Goal: Information Seeking & Learning: Find specific fact

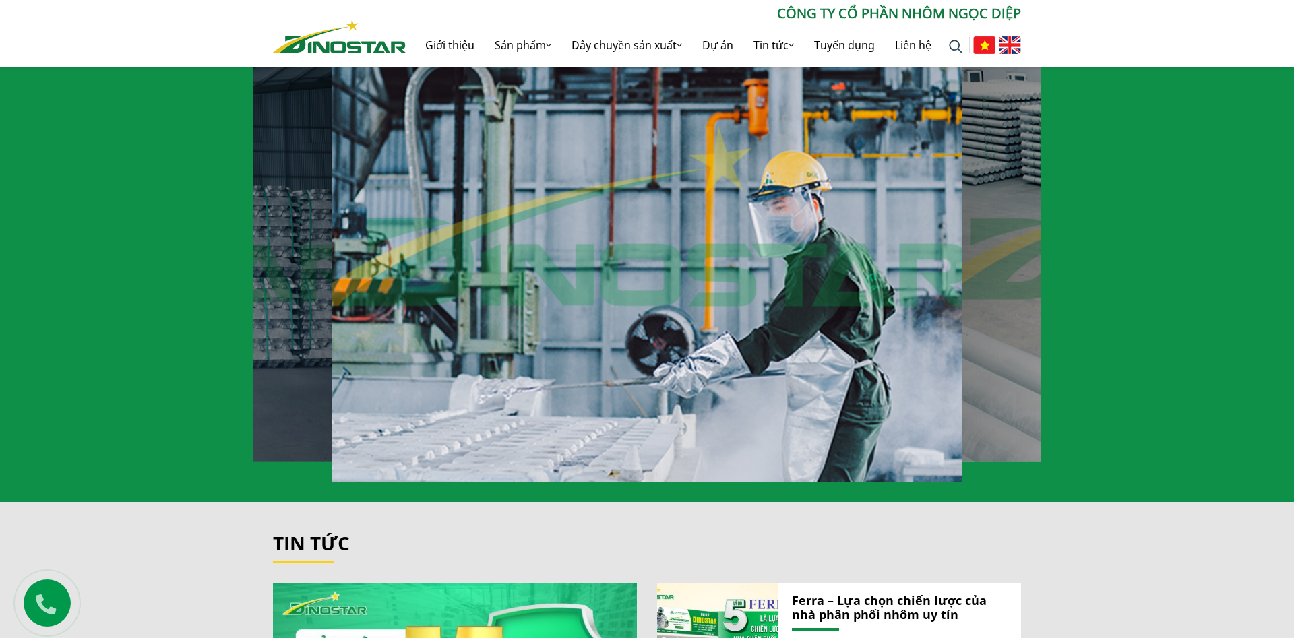
scroll to position [307, 0]
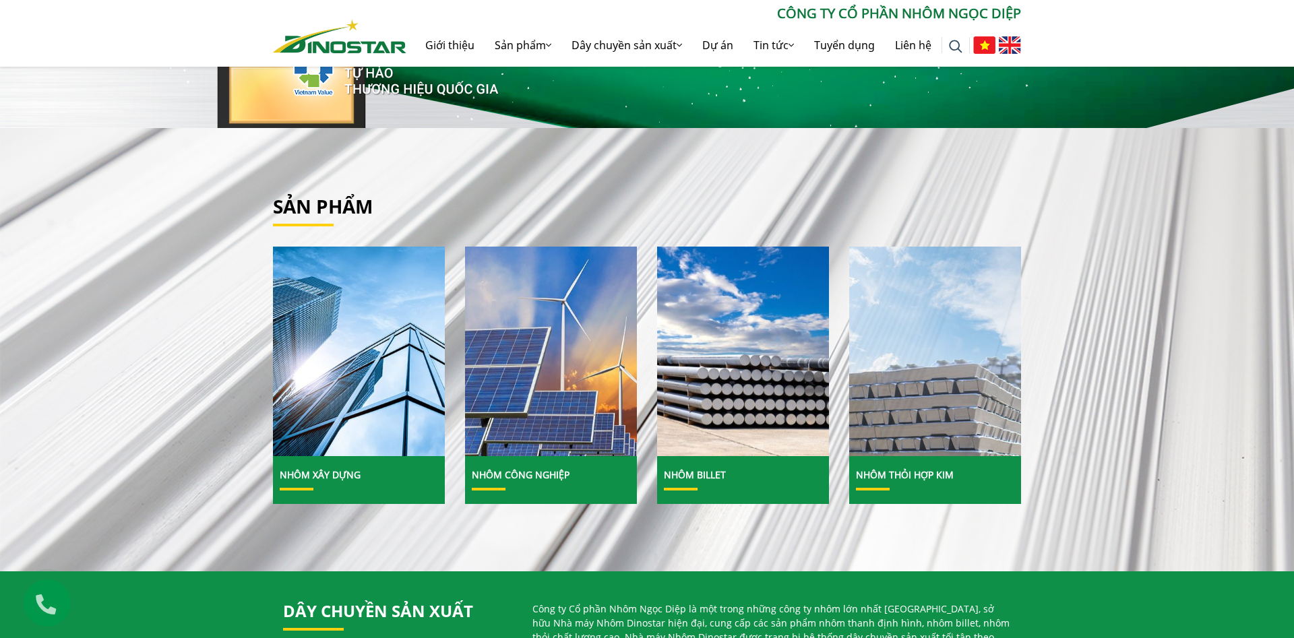
click at [914, 413] on img at bounding box center [935, 351] width 184 height 225
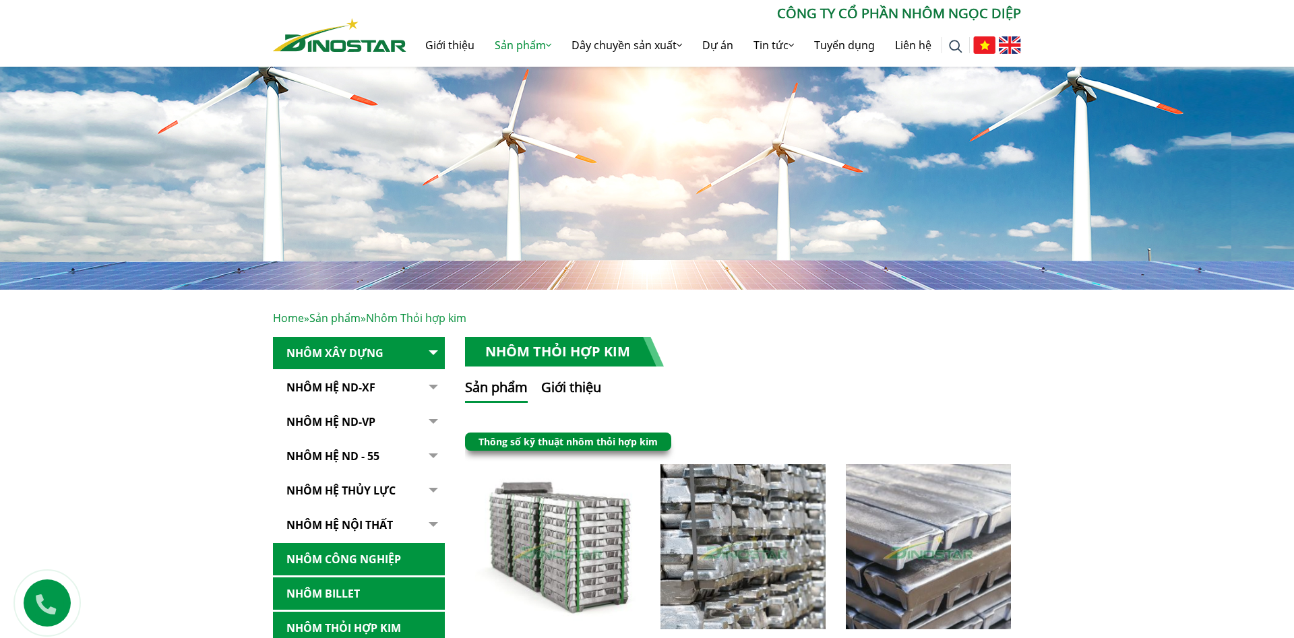
scroll to position [367, 0]
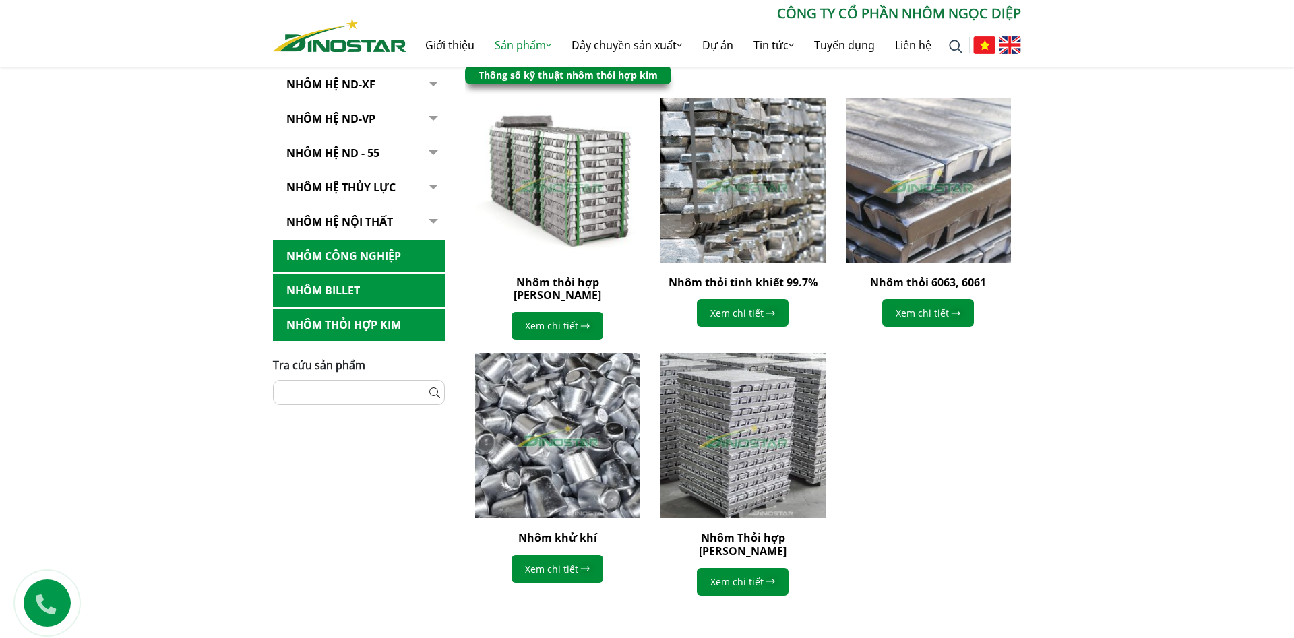
click at [337, 154] on link "NHÔM HỆ ND - 55" at bounding box center [359, 153] width 172 height 33
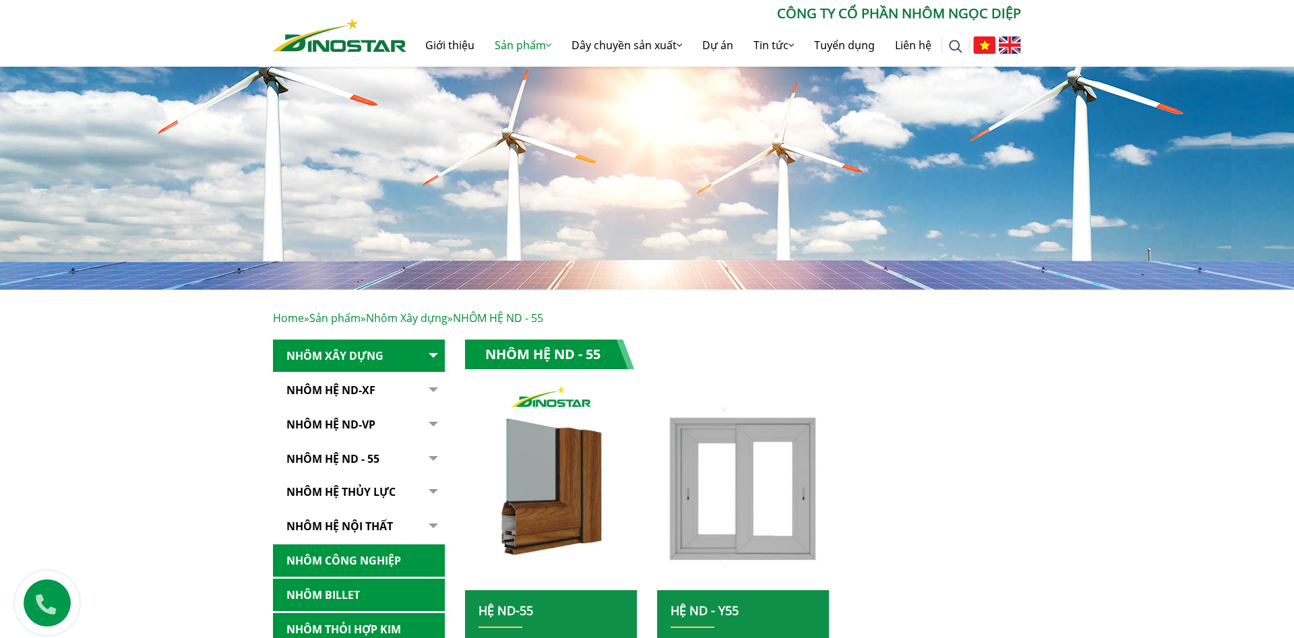
scroll to position [183, 0]
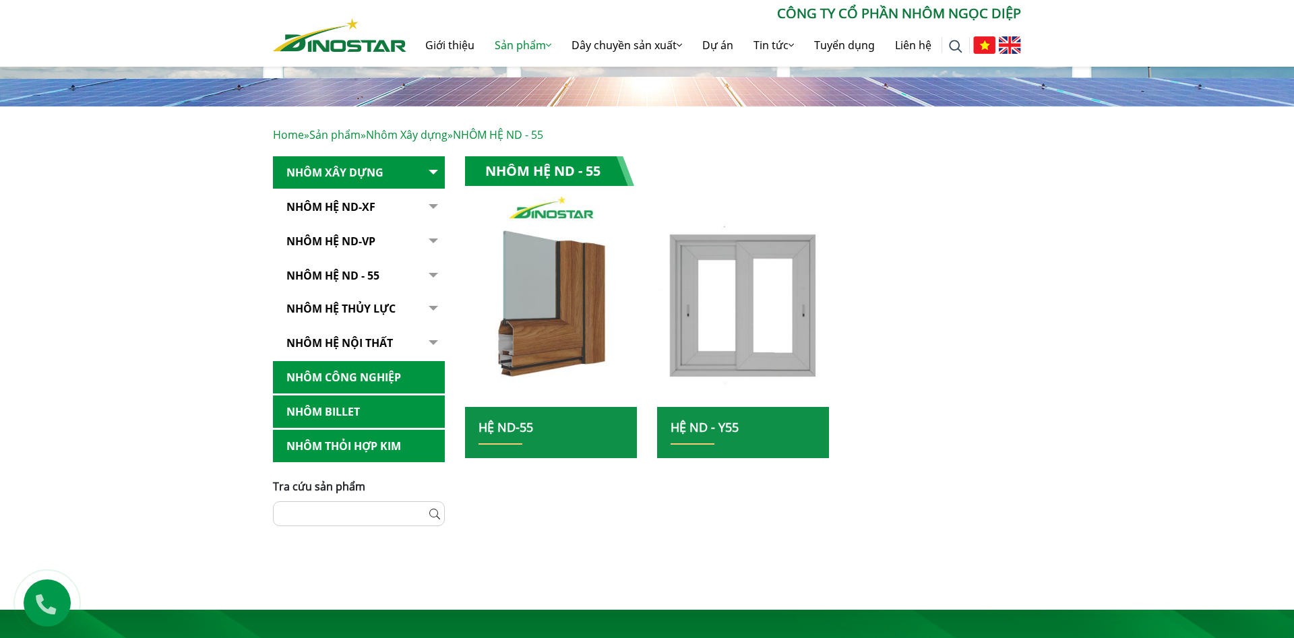
click at [572, 344] on img at bounding box center [551, 301] width 184 height 225
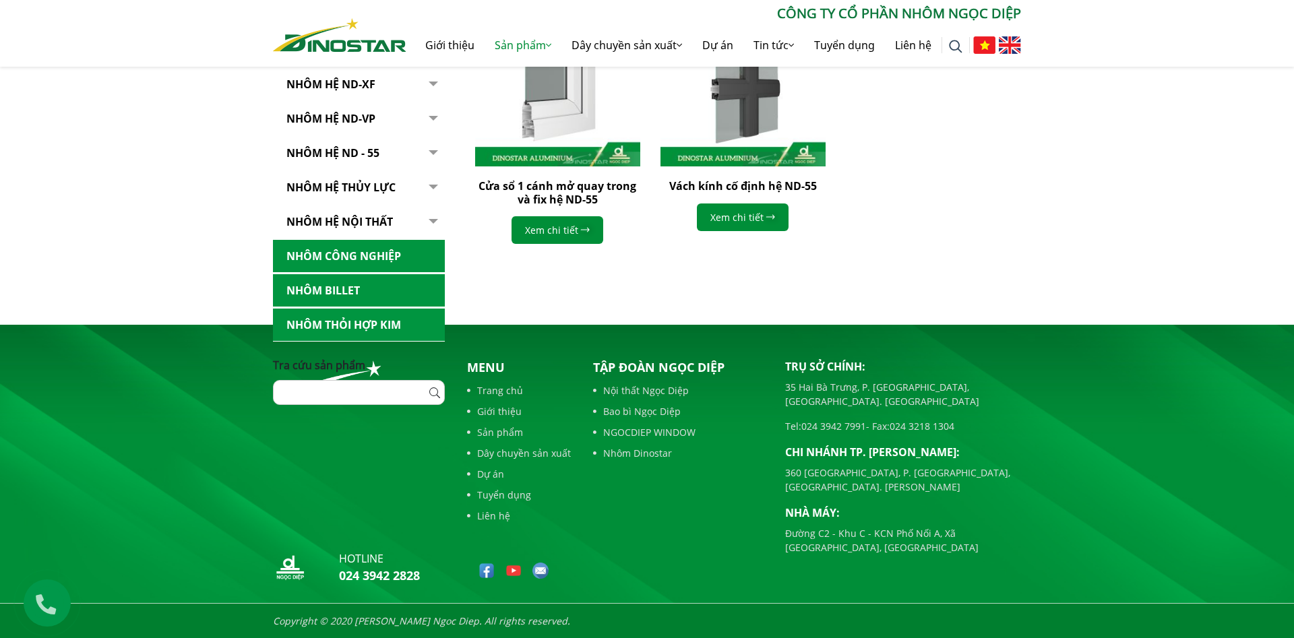
scroll to position [353, 0]
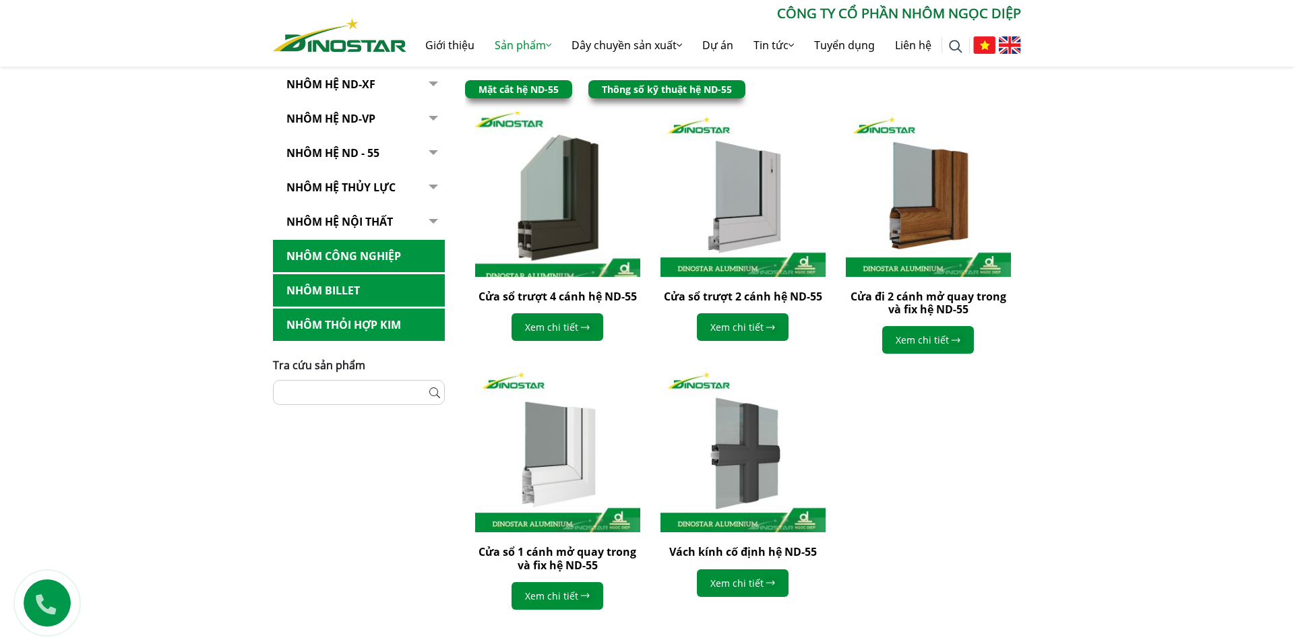
click at [559, 199] on img at bounding box center [557, 194] width 181 height 181
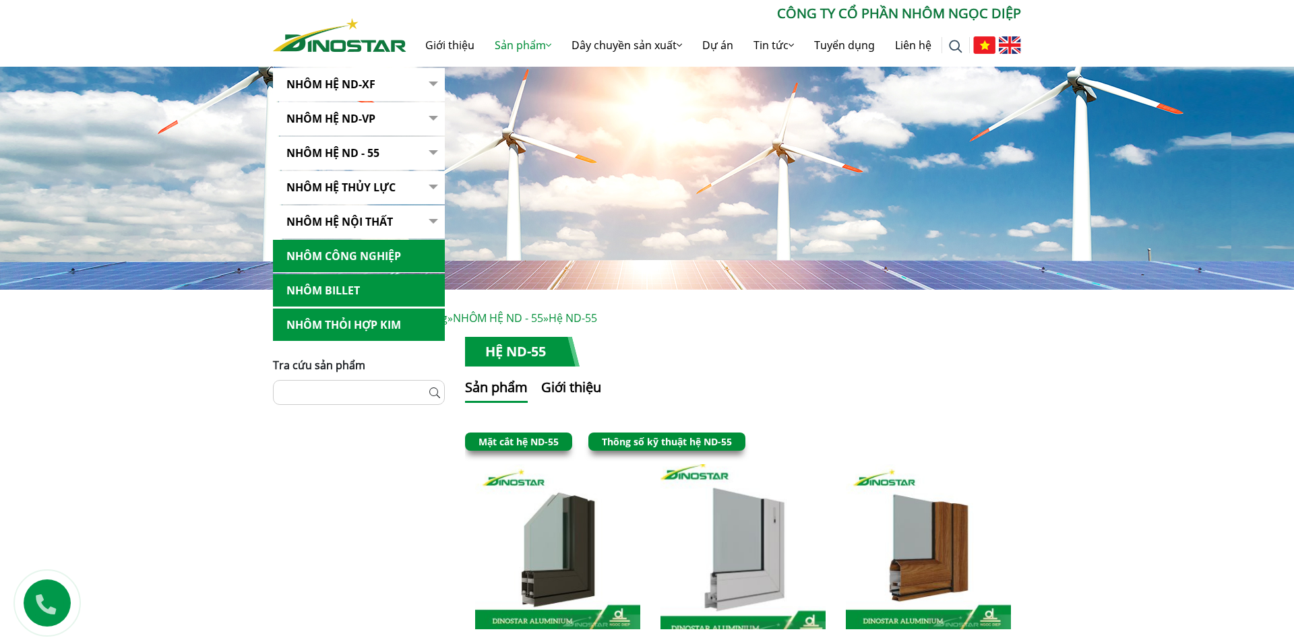
scroll to position [353, 0]
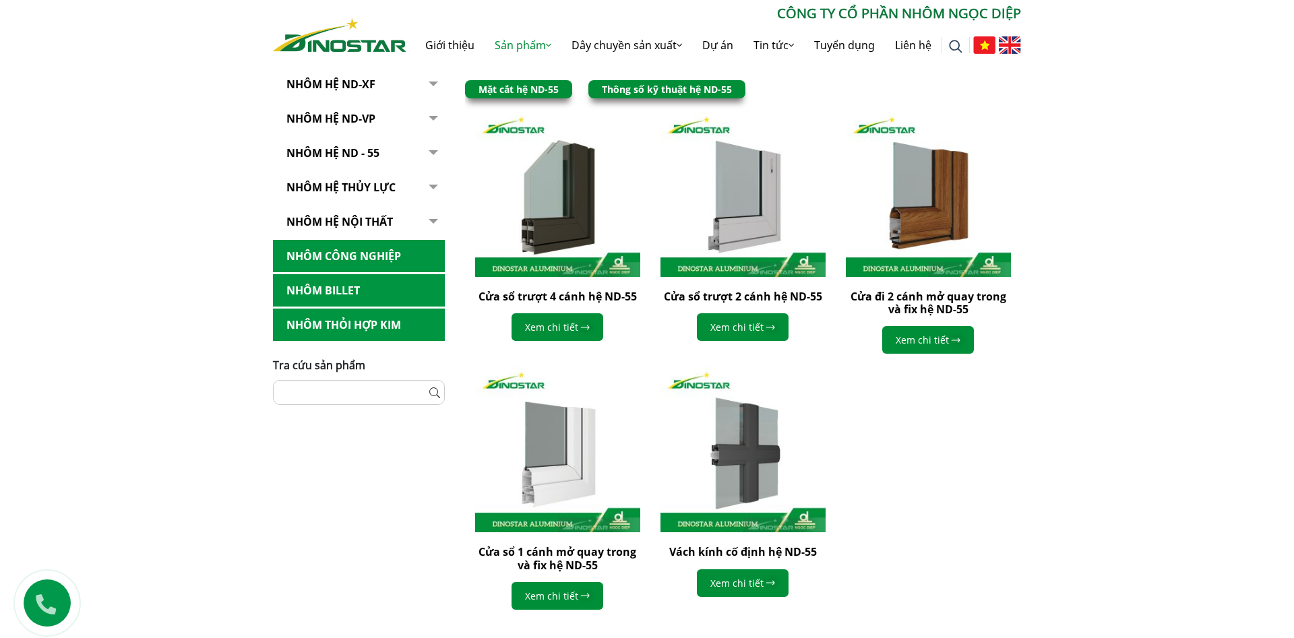
click at [638, 84] on link "Thông số kỹ thuật hệ ND-55" at bounding box center [667, 89] width 130 height 13
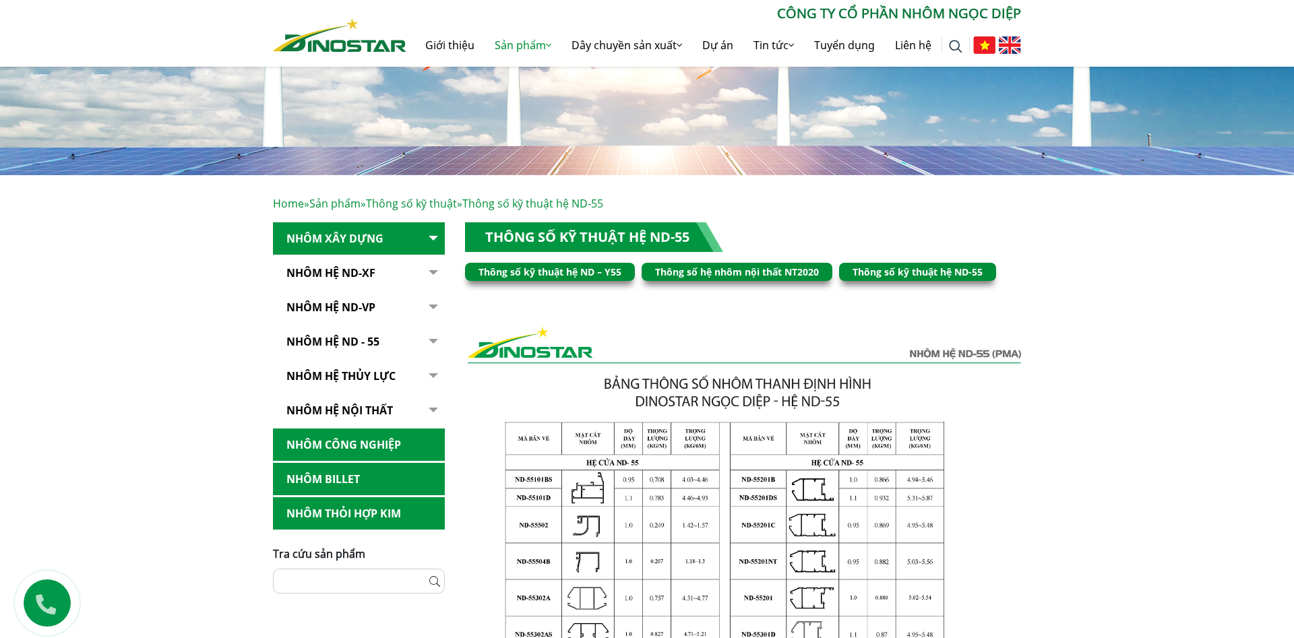
scroll to position [481, 0]
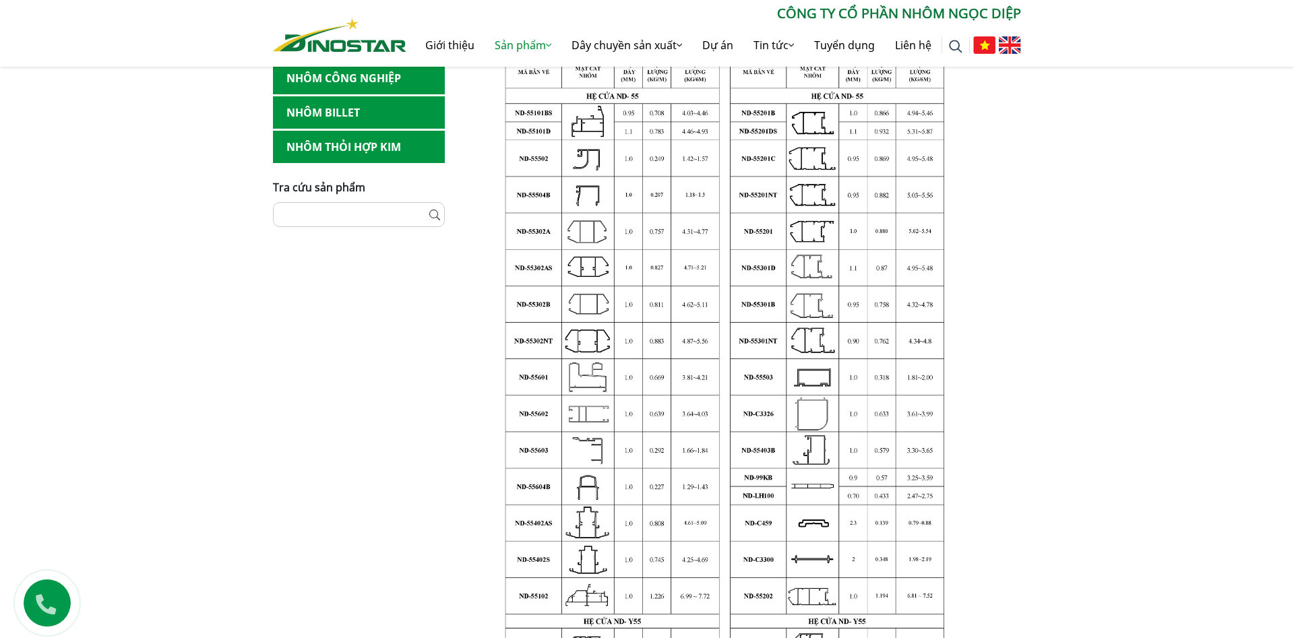
click at [731, 256] on img at bounding box center [743, 353] width 556 height 787
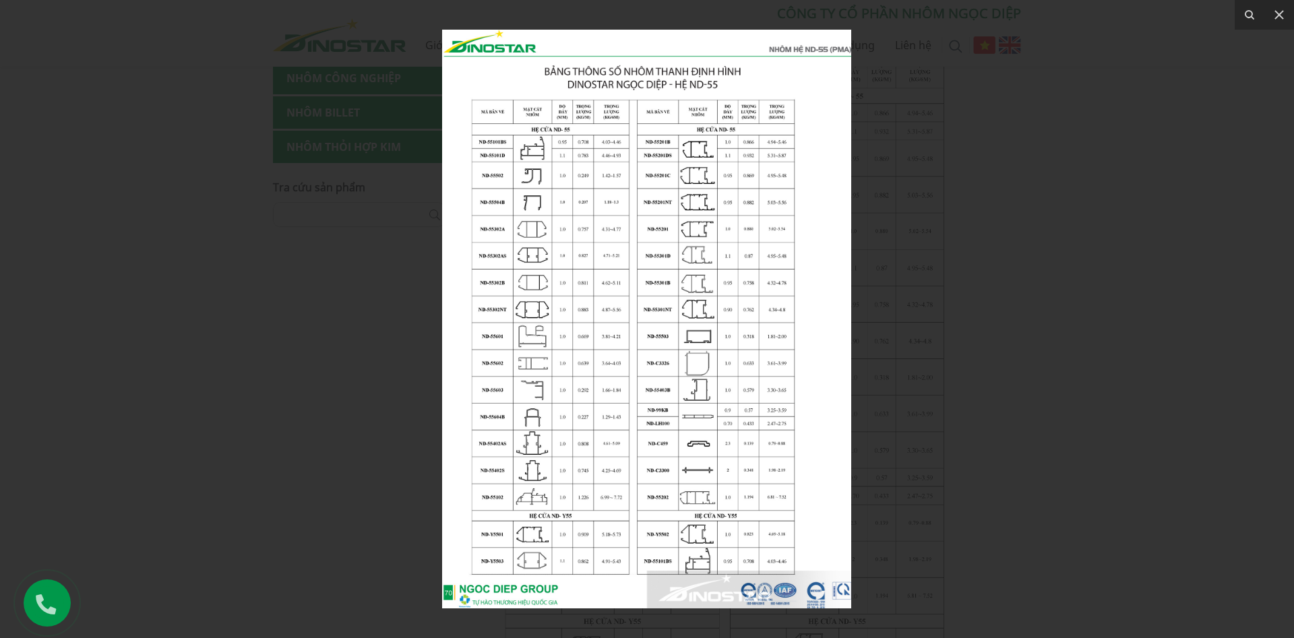
click at [1105, 286] on div at bounding box center [647, 319] width 1294 height 638
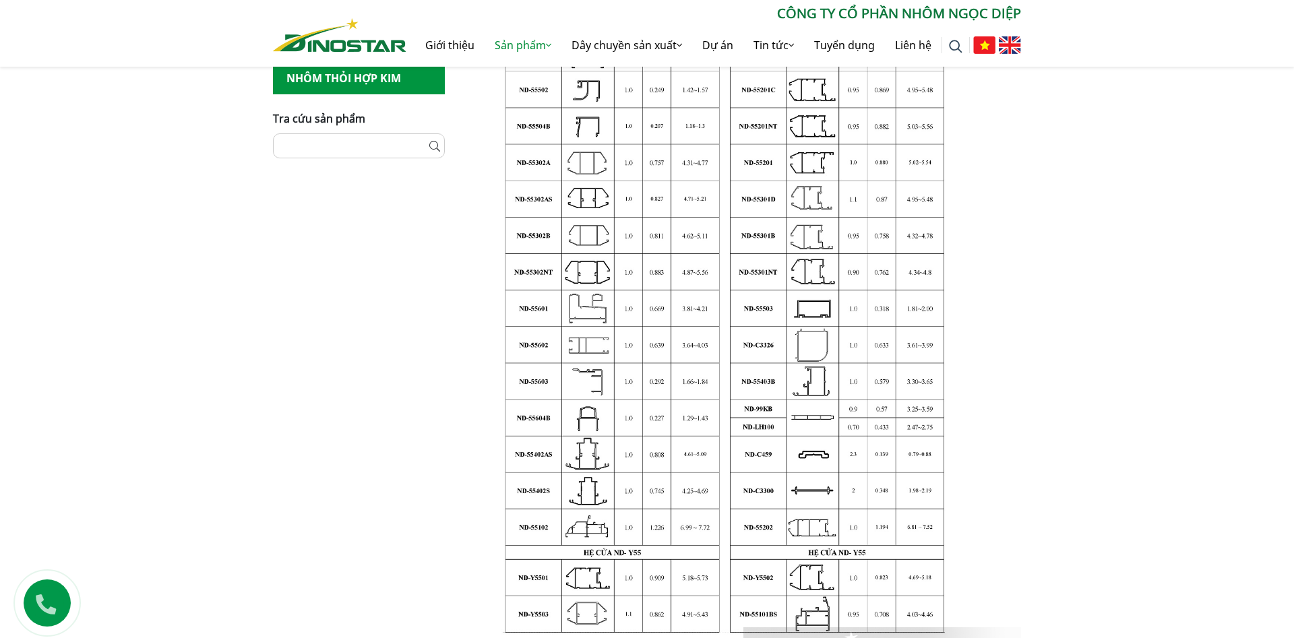
scroll to position [733, 0]
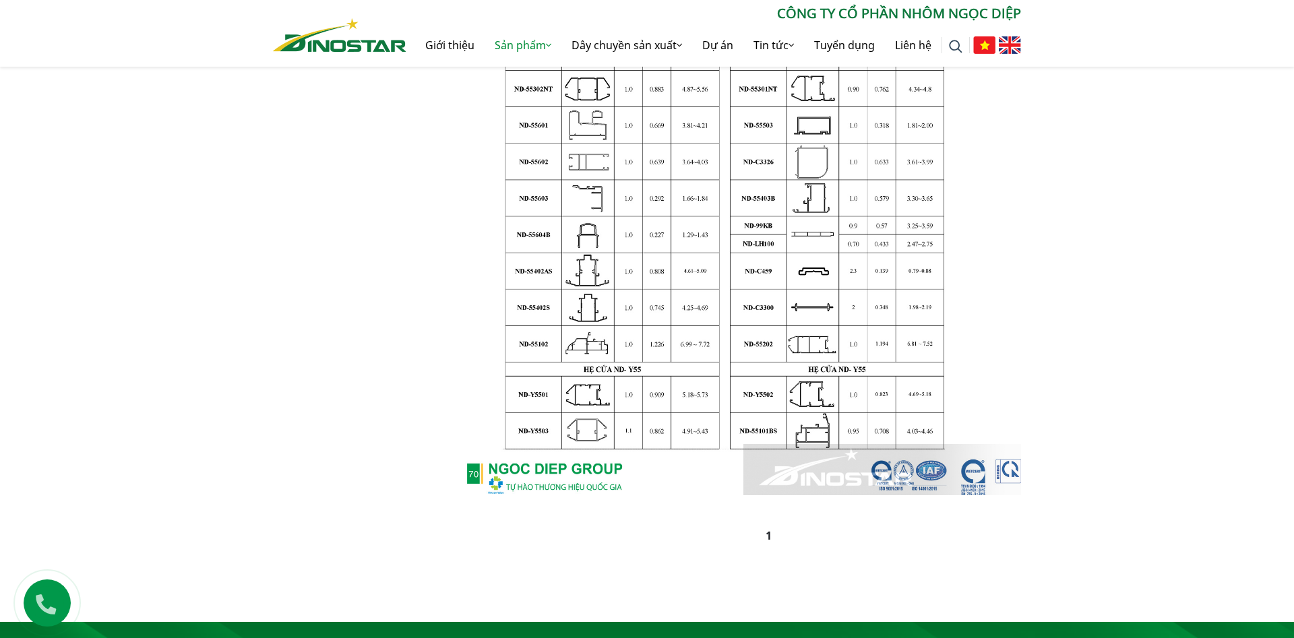
click at [1161, 296] on div "Home » Sản phẩm » Thông số kỹ thuật » Thông số kỹ thuật hệ ND-55 Nhôm Xây dựng …" at bounding box center [647, 55] width 1294 height 998
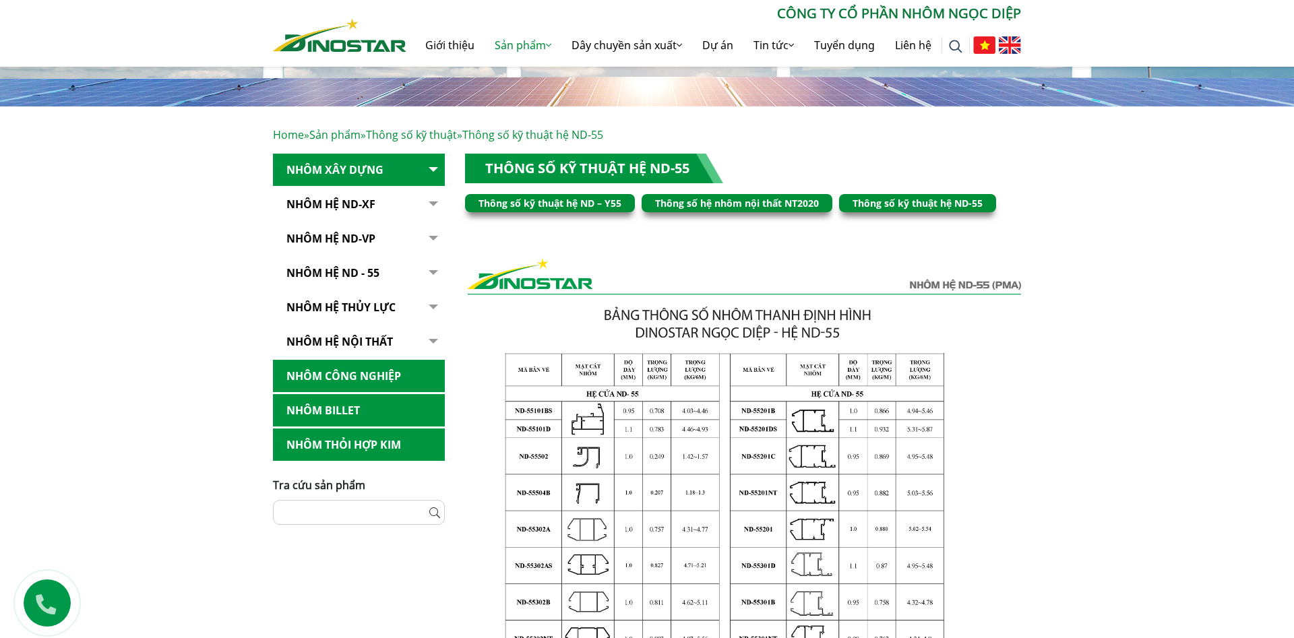
click at [896, 199] on link "Thông số kỹ thuật hệ ND-55" at bounding box center [918, 203] width 130 height 13
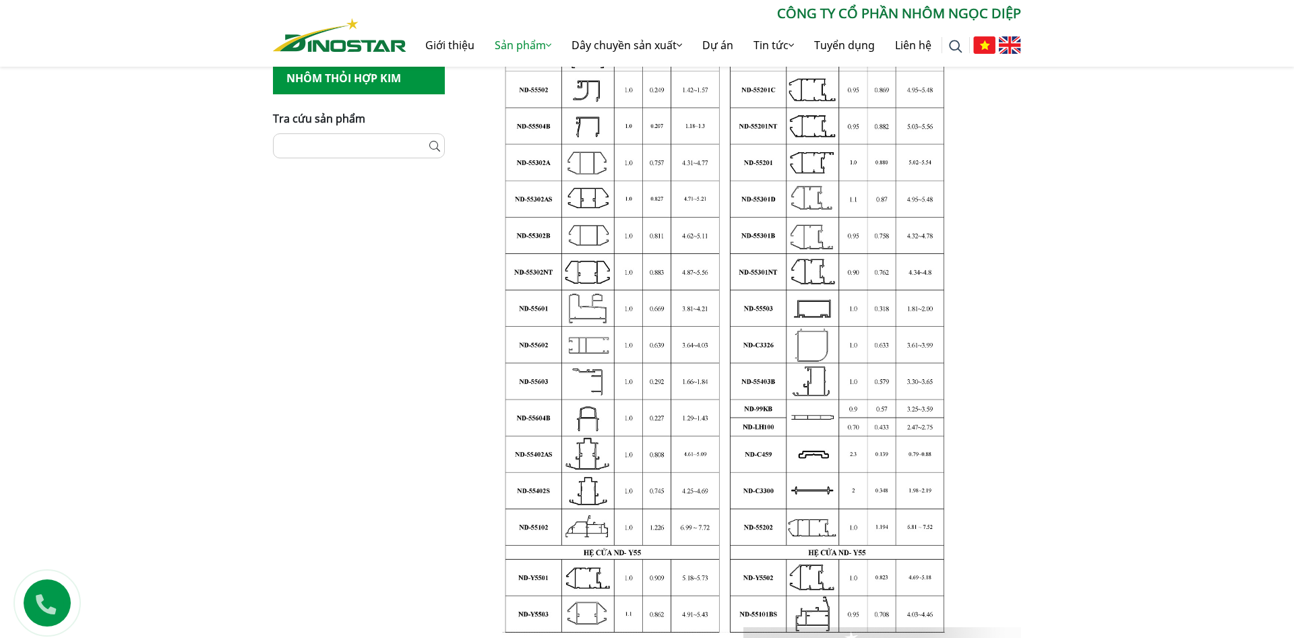
scroll to position [733, 0]
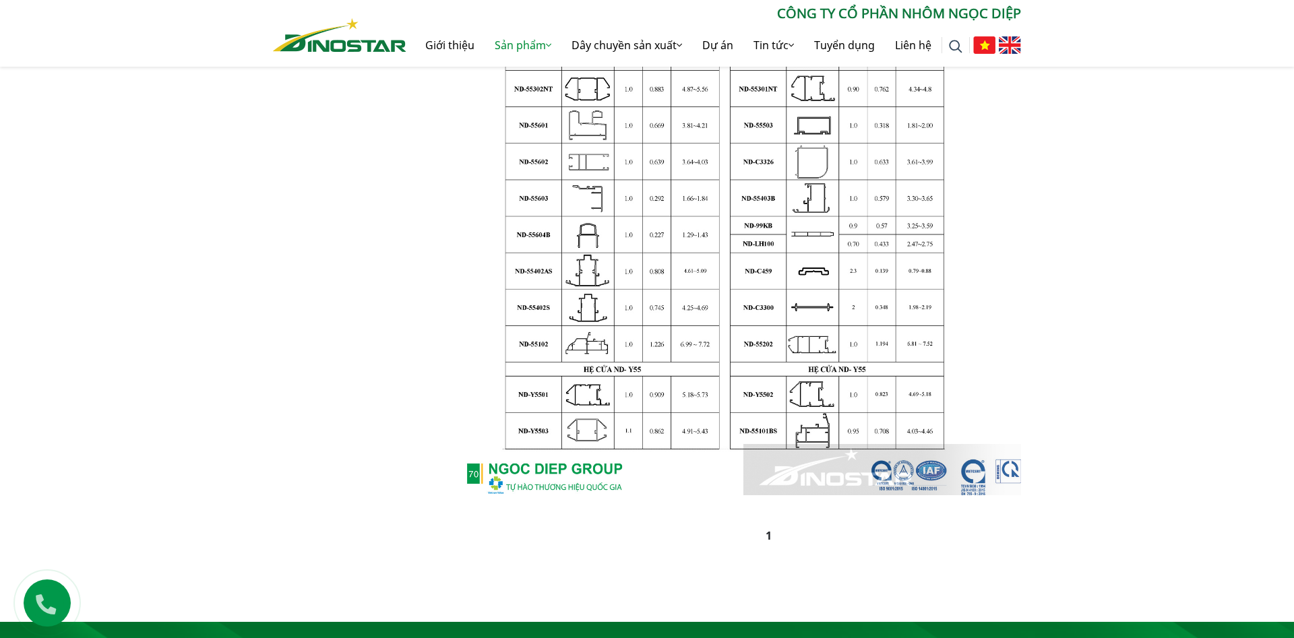
click at [254, 278] on div "Home » Sản phẩm » Thông số kỹ thuật » Thông số kỹ thuật hệ ND-55 Nhôm Xây dựng …" at bounding box center [647, 55] width 1294 height 998
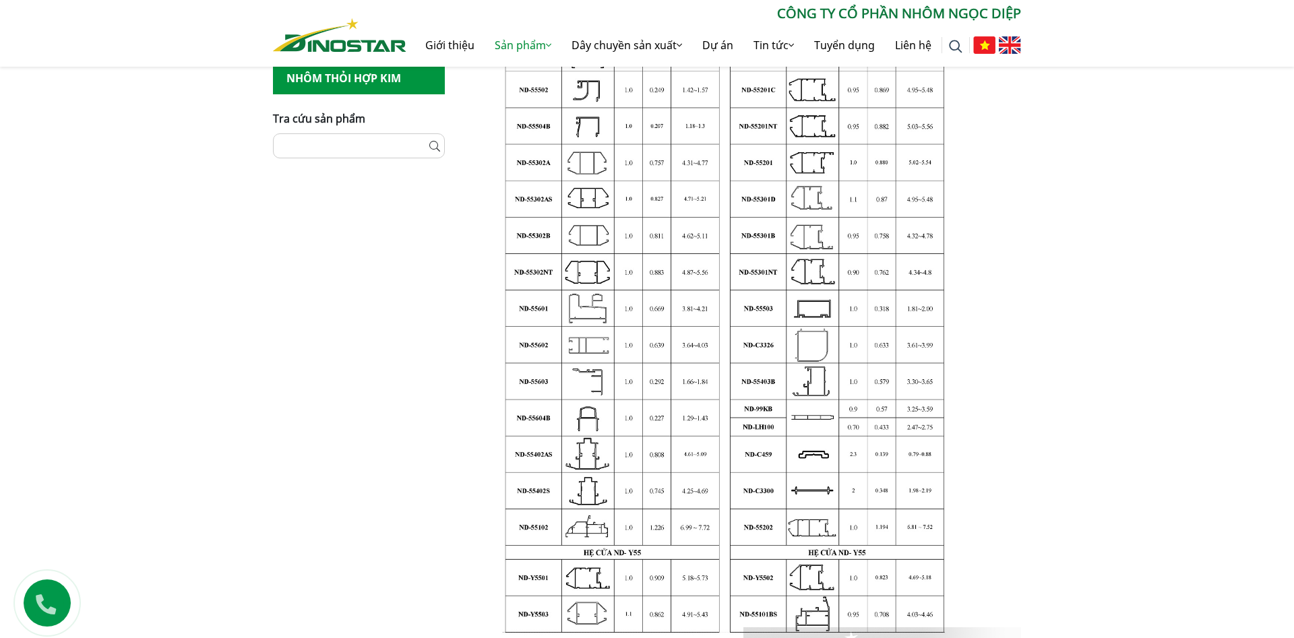
click at [346, 373] on div "Nhôm Xây dựng Nhôm Hệ ND-XF Hệ ND - XF55 Hệ ND - XF93 Hệ ND - XF95 Hệ ND - XF65…" at bounding box center [359, 262] width 192 height 951
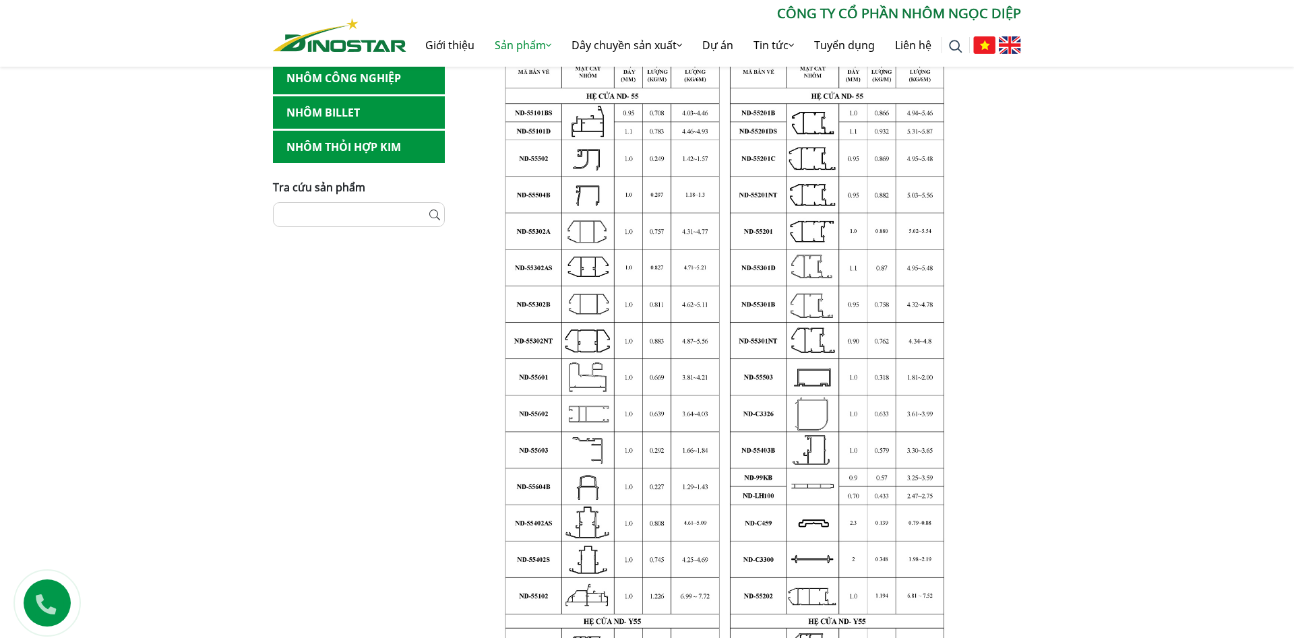
scroll to position [298, 0]
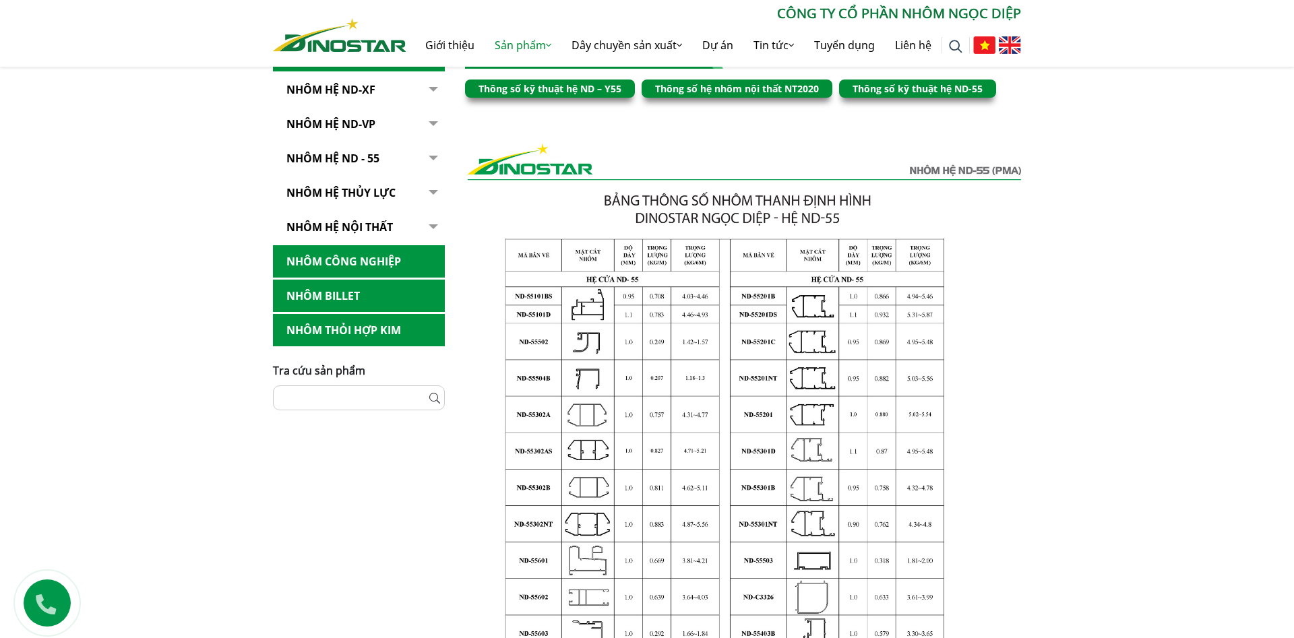
click at [1083, 368] on div "Home » Sản phẩm » Thông số kỹ thuật » Thông số kỹ thuật hệ ND-55 Nhôm Xây dựng …" at bounding box center [647, 491] width 1294 height 998
click at [637, 411] on img at bounding box center [743, 537] width 556 height 787
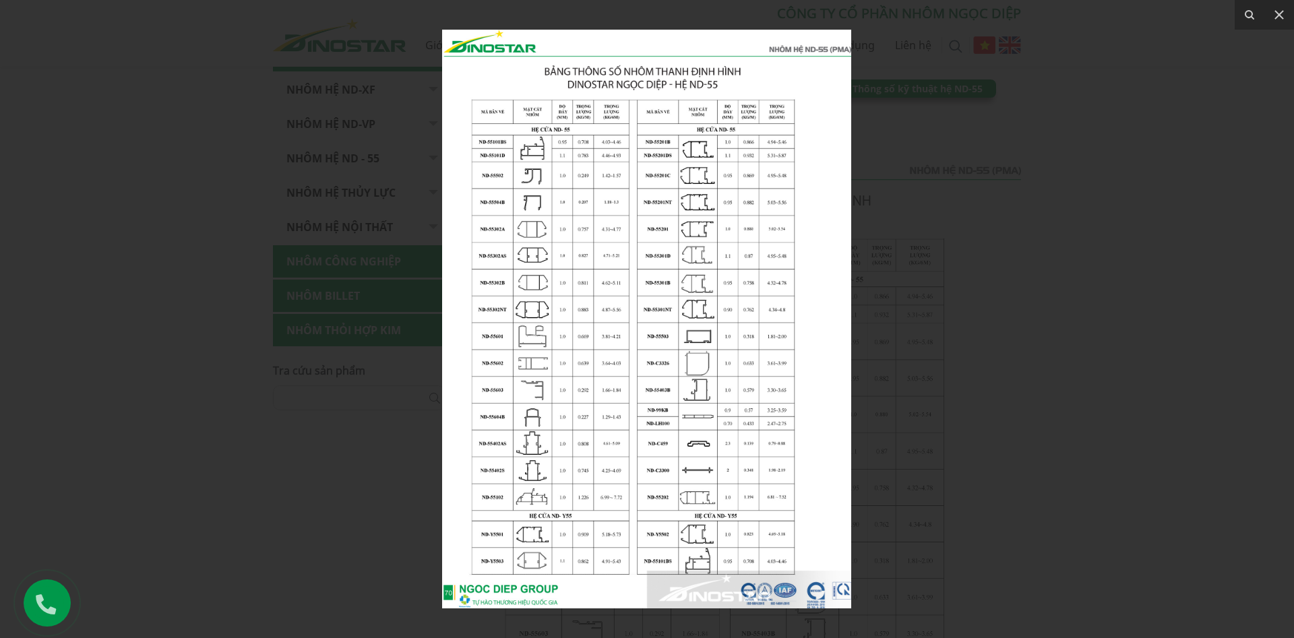
click at [574, 289] on img at bounding box center [646, 319] width 409 height 579
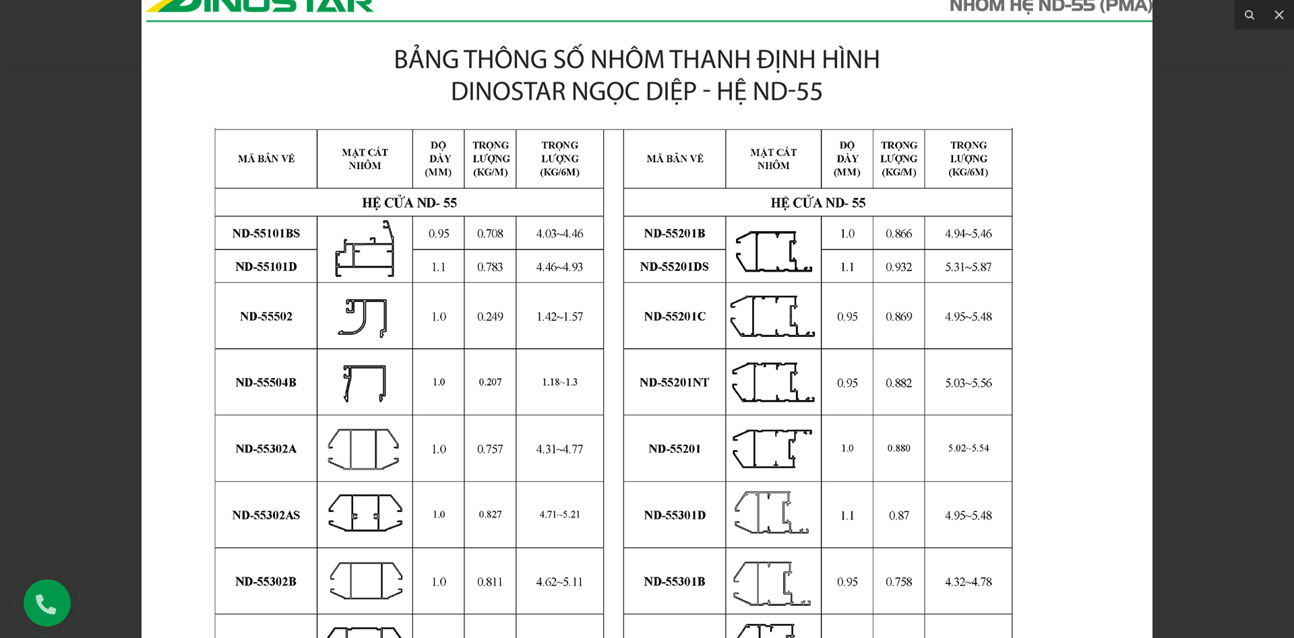
drag, startPoint x: 577, startPoint y: 240, endPoint x: 431, endPoint y: 578, distance: 368.4
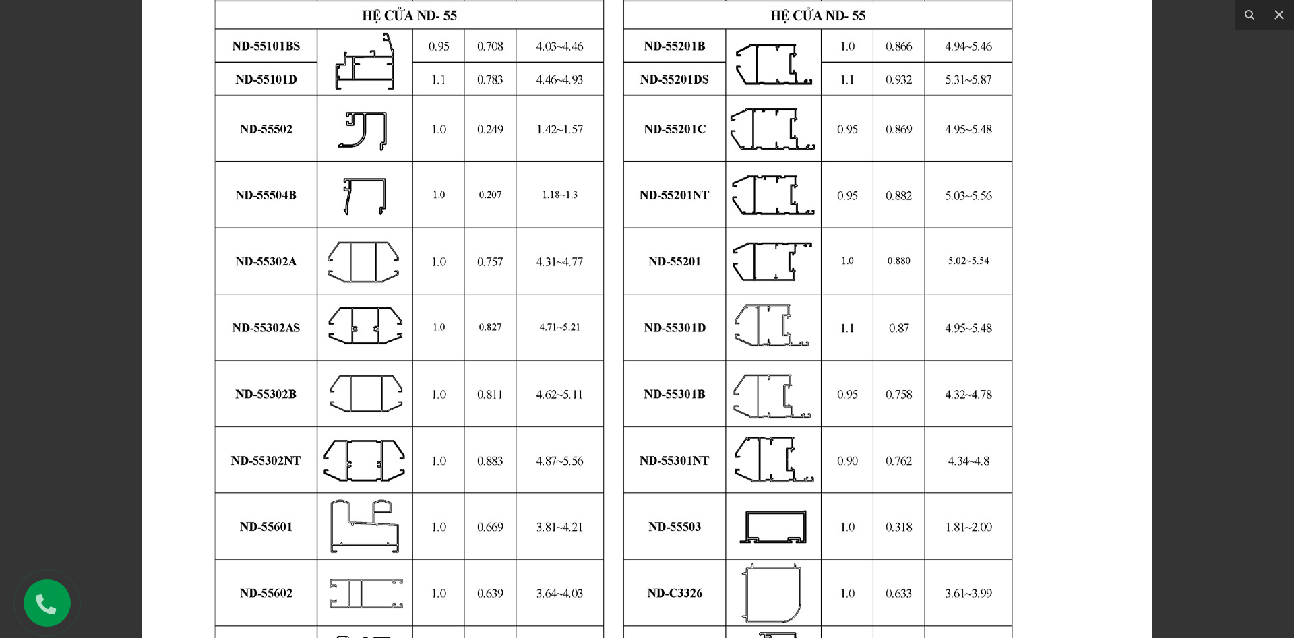
drag, startPoint x: 499, startPoint y: 506, endPoint x: 646, endPoint y: 301, distance: 251.6
click at [682, 167] on img at bounding box center [647, 484] width 1011 height 1432
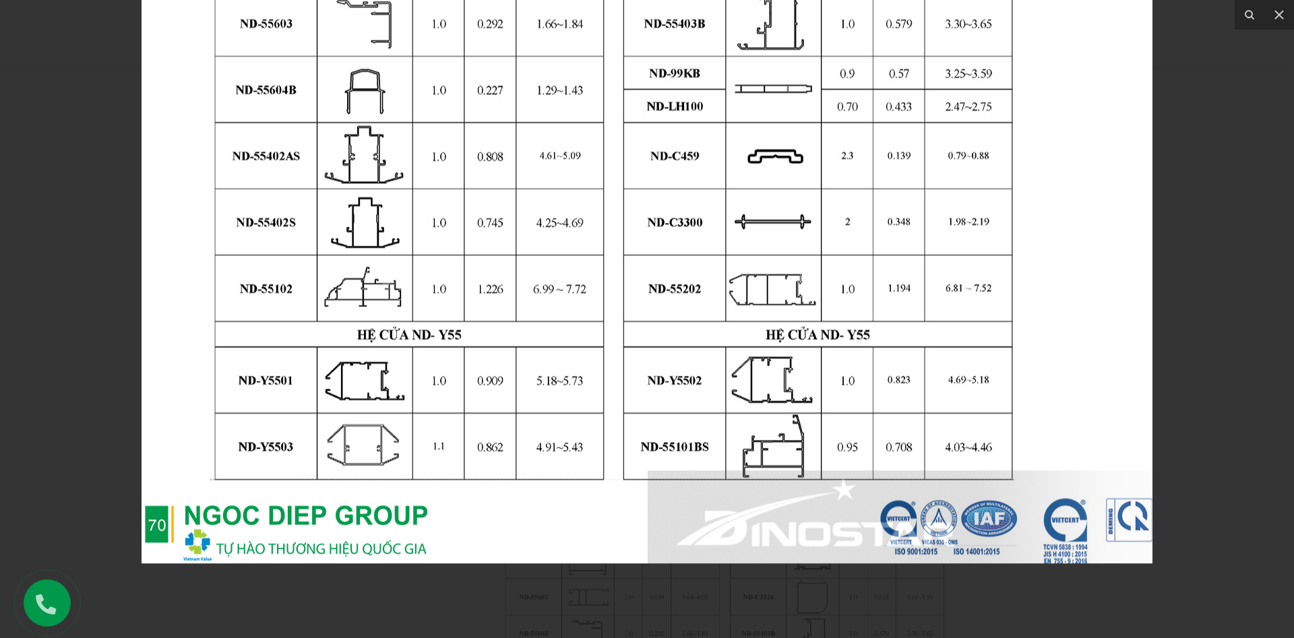
drag, startPoint x: 598, startPoint y: 450, endPoint x: 688, endPoint y: 149, distance: 313.9
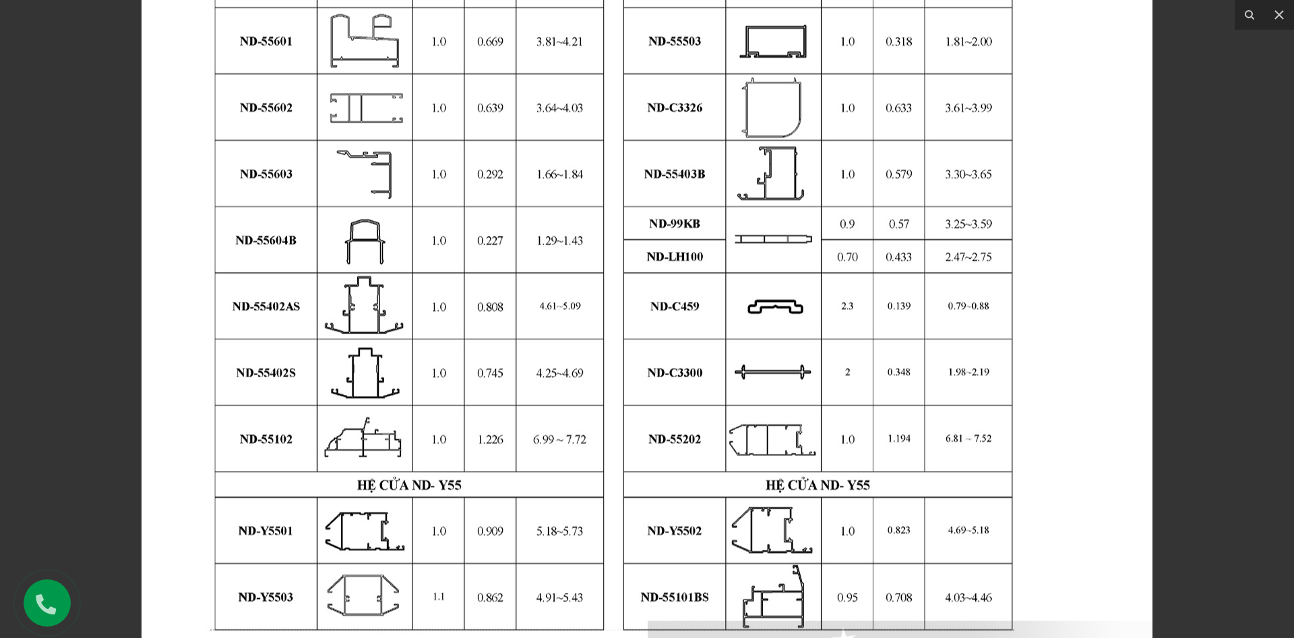
drag, startPoint x: 643, startPoint y: 250, endPoint x: 644, endPoint y: 309, distance: 58.7
click at [1217, 260] on div at bounding box center [647, 319] width 1294 height 638
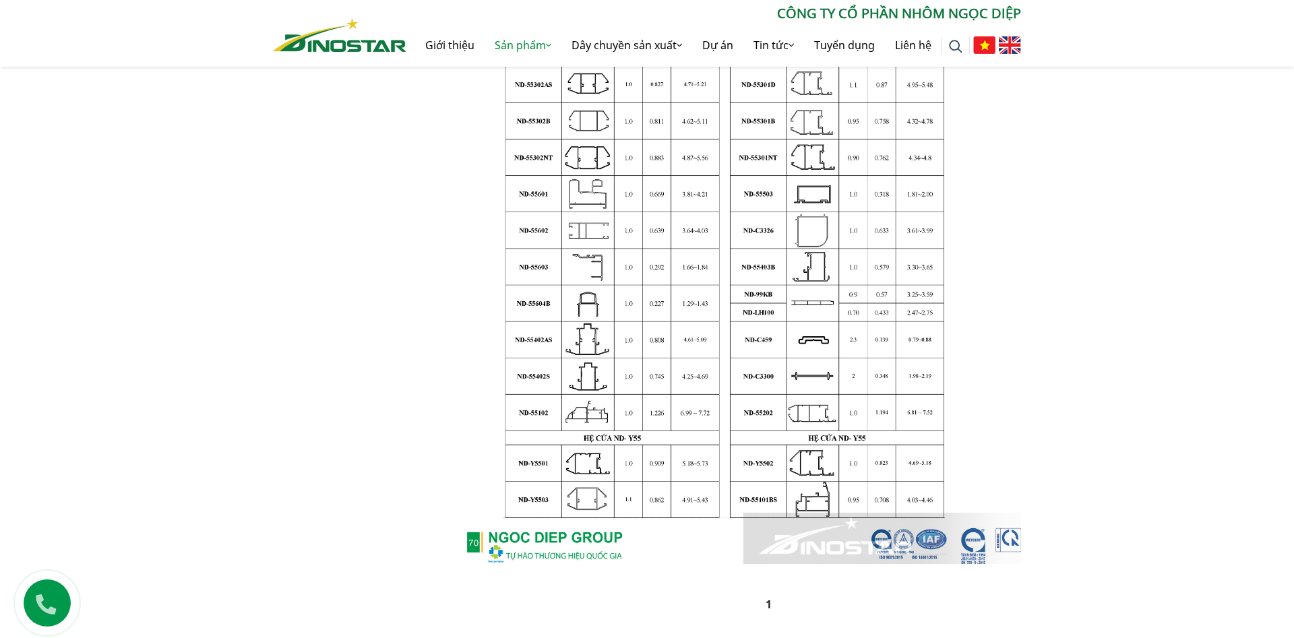
scroll to position [481, 0]
